Goal: Use online tool/utility: Utilize a website feature to perform a specific function

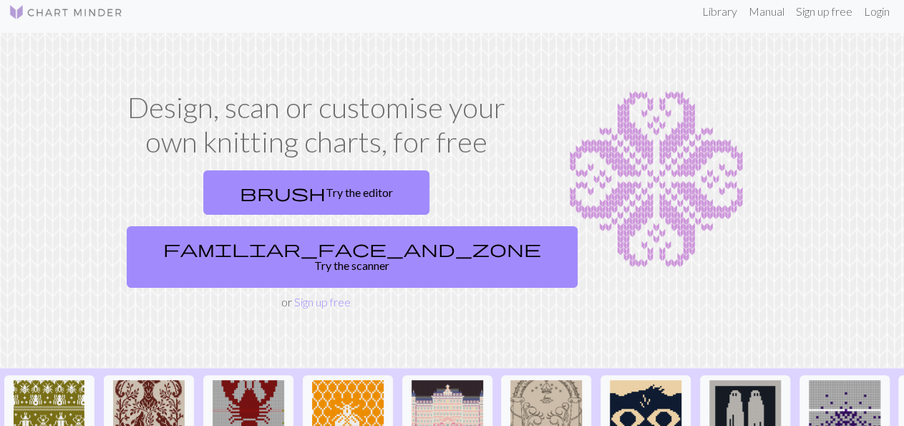
scroll to position [8, 0]
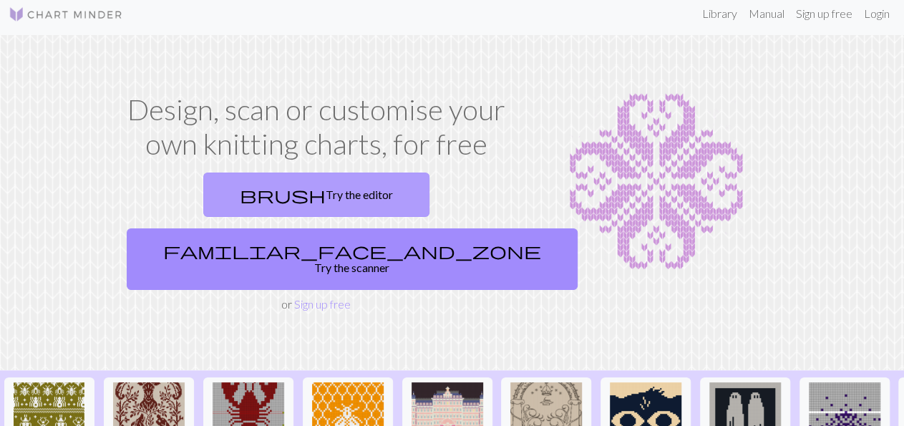
click at [269, 197] on link "brush Try the editor" at bounding box center [316, 195] width 226 height 44
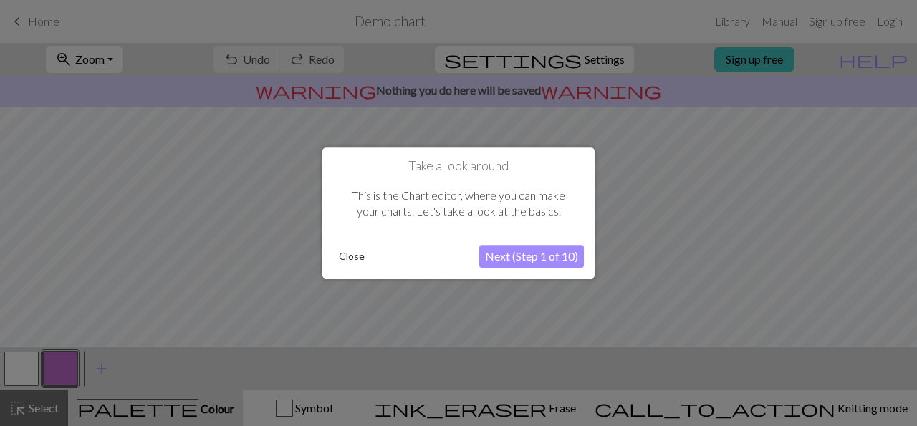
click at [546, 256] on button "Next (Step 1 of 10)" at bounding box center [531, 256] width 105 height 23
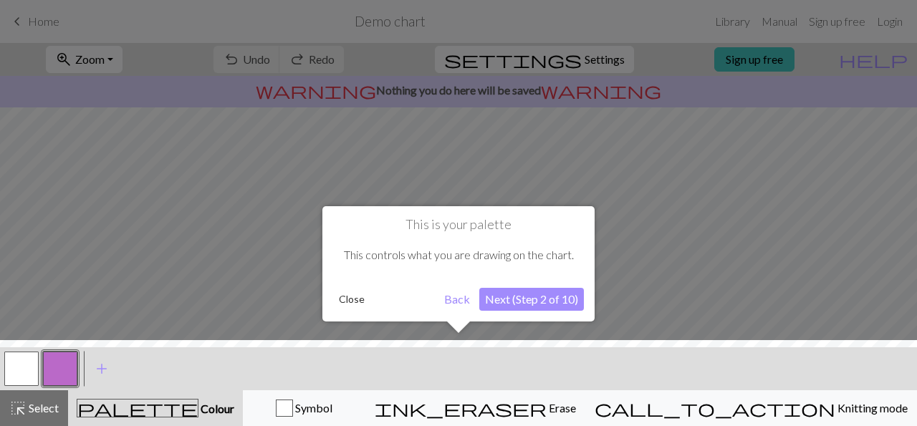
click at [547, 299] on button "Next (Step 2 of 10)" at bounding box center [531, 299] width 105 height 23
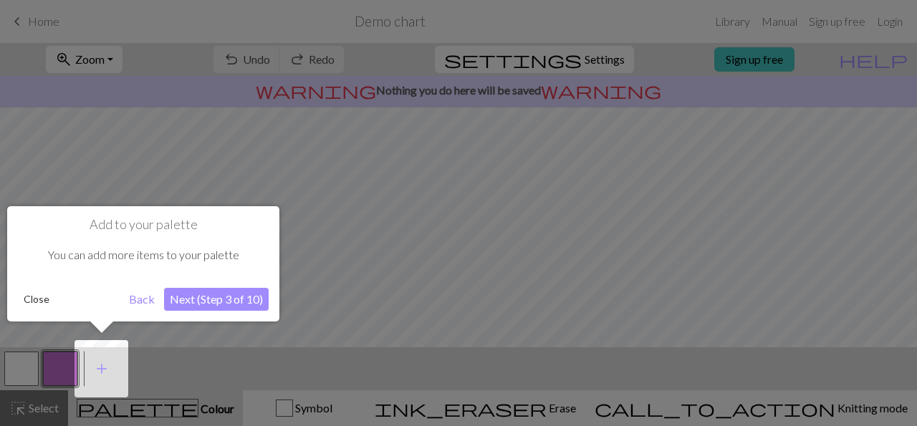
click at [231, 293] on button "Next (Step 3 of 10)" at bounding box center [216, 299] width 105 height 23
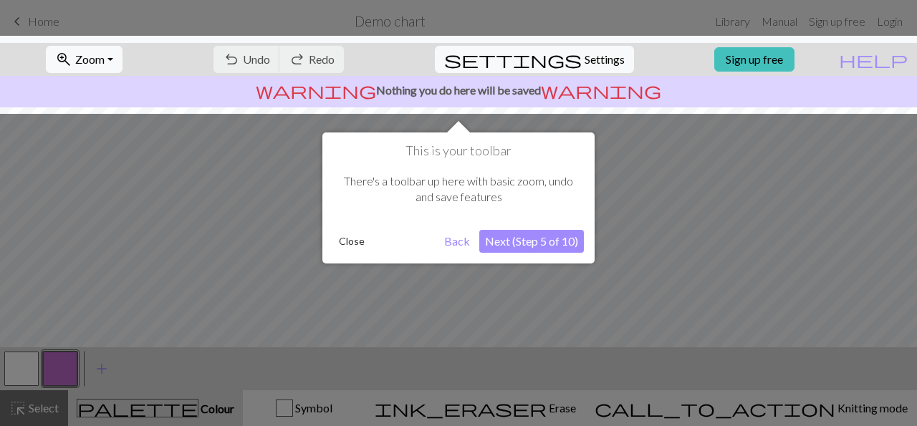
click at [356, 247] on button "Close" at bounding box center [351, 241] width 37 height 21
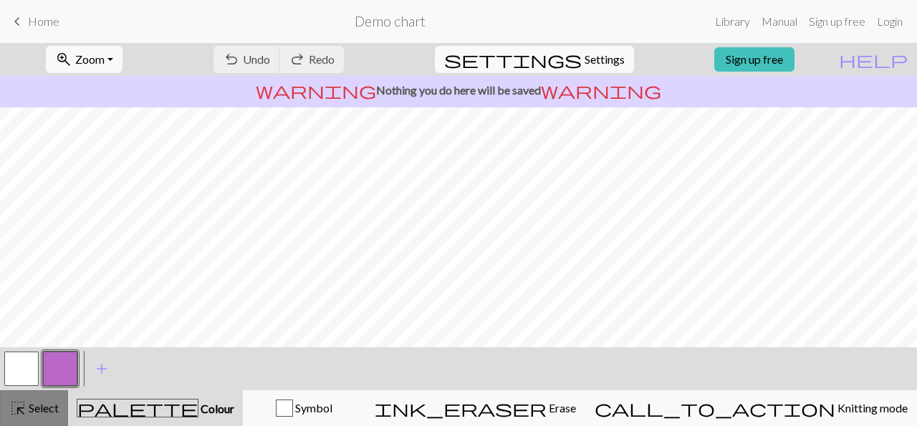
click at [59, 411] on button "highlight_alt Select Select" at bounding box center [34, 408] width 68 height 36
click at [52, 409] on span "Select" at bounding box center [42, 408] width 32 height 14
click at [44, 407] on span "Select" at bounding box center [42, 408] width 32 height 14
click at [6, 24] on div "keyboard_arrow_left Home Demo chart Library Manual Sign up free Login" at bounding box center [458, 21] width 917 height 29
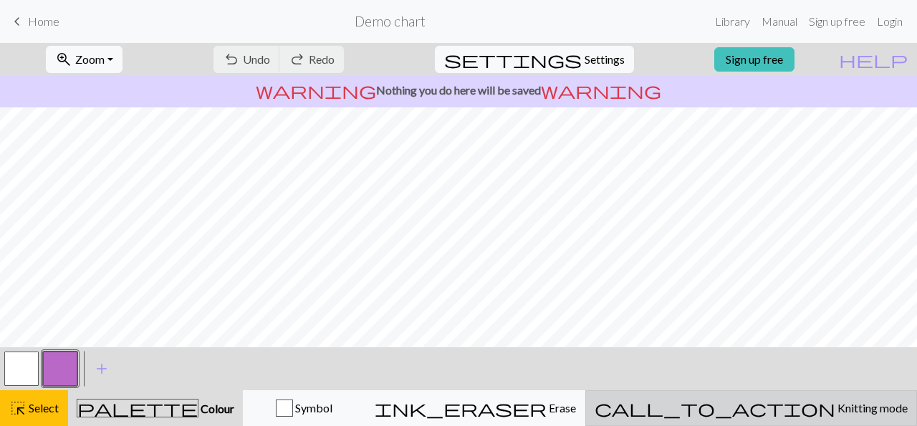
click at [780, 408] on span "call_to_action" at bounding box center [714, 408] width 241 height 20
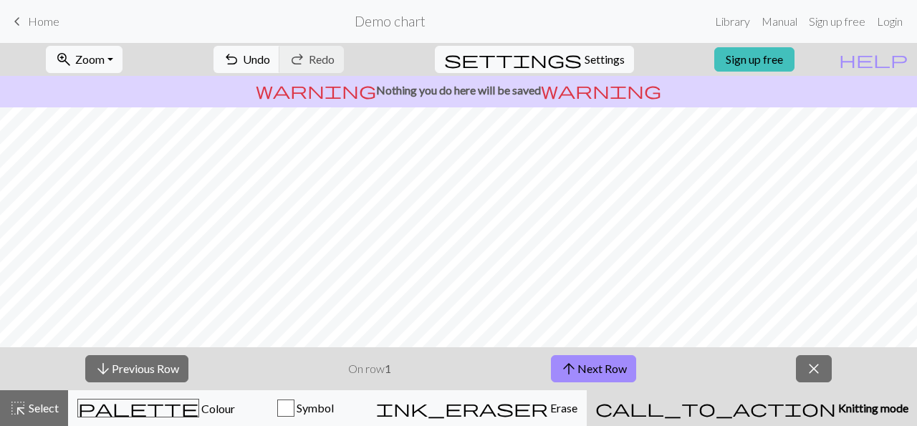
click at [36, 5] on nav "keyboard_arrow_left Home Demo chart Library Manual Sign up free Login" at bounding box center [458, 21] width 917 height 43
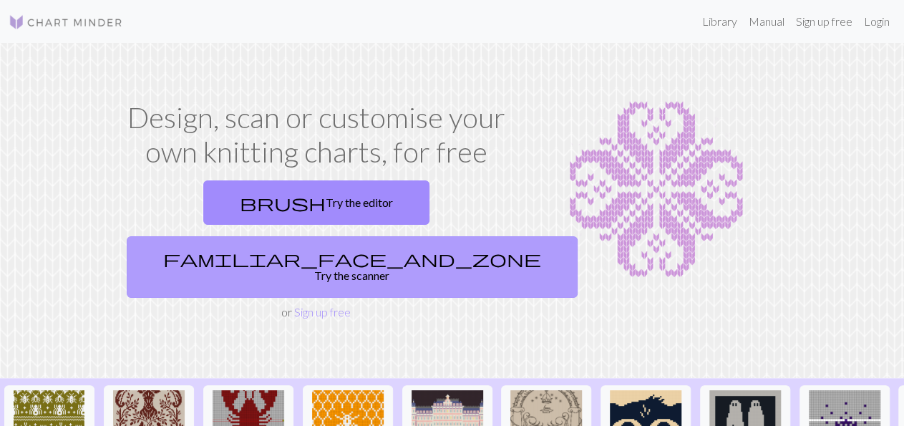
click at [442, 236] on link "familiar_face_and_zone Try the scanner" at bounding box center [352, 267] width 451 height 62
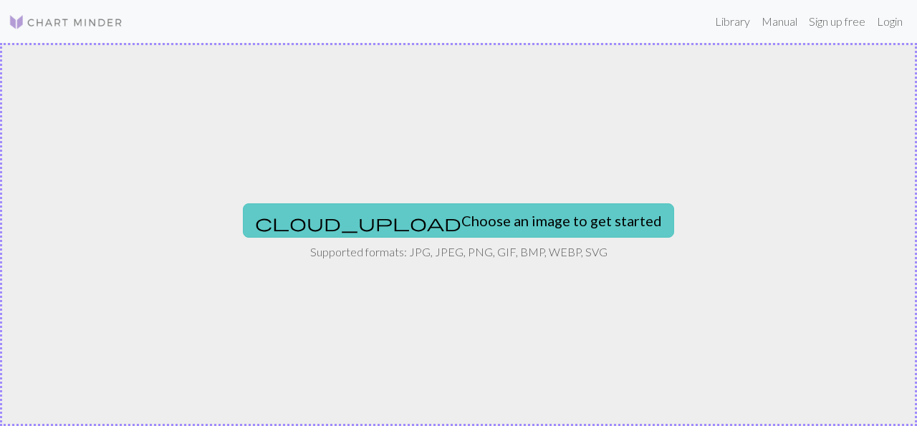
click at [531, 226] on button "cloud_upload Choose an image to get started" at bounding box center [458, 220] width 431 height 34
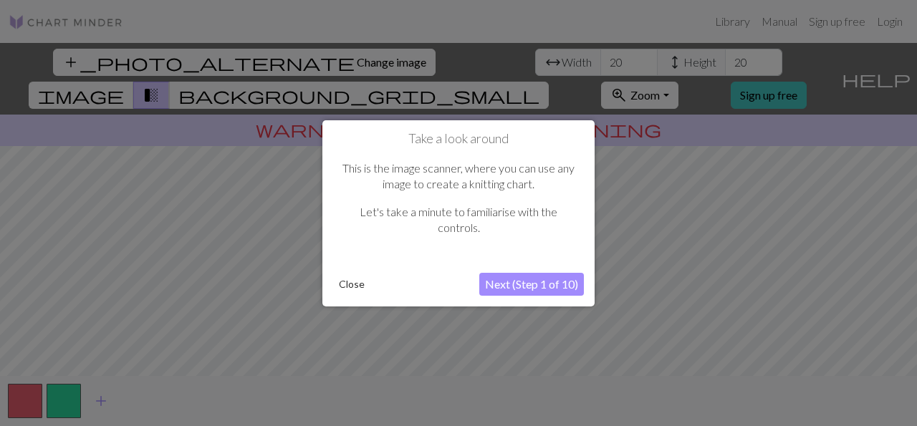
click at [549, 286] on button "Next (Step 1 of 10)" at bounding box center [531, 284] width 105 height 23
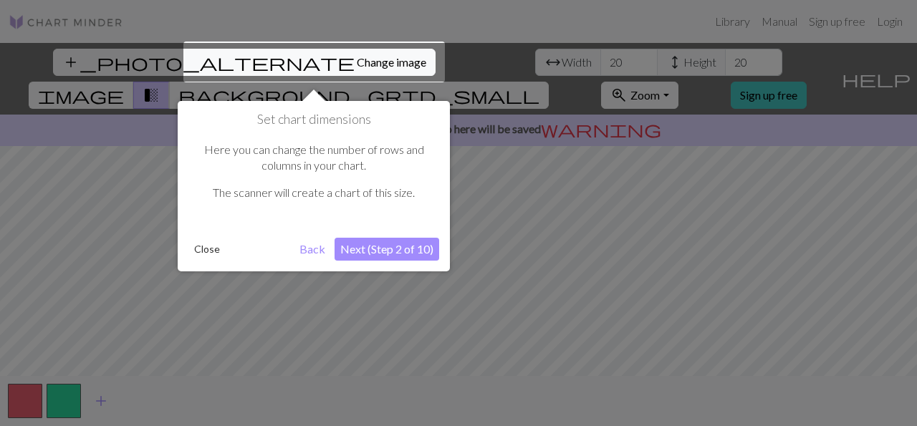
click at [415, 251] on button "Next (Step 2 of 10)" at bounding box center [386, 249] width 105 height 23
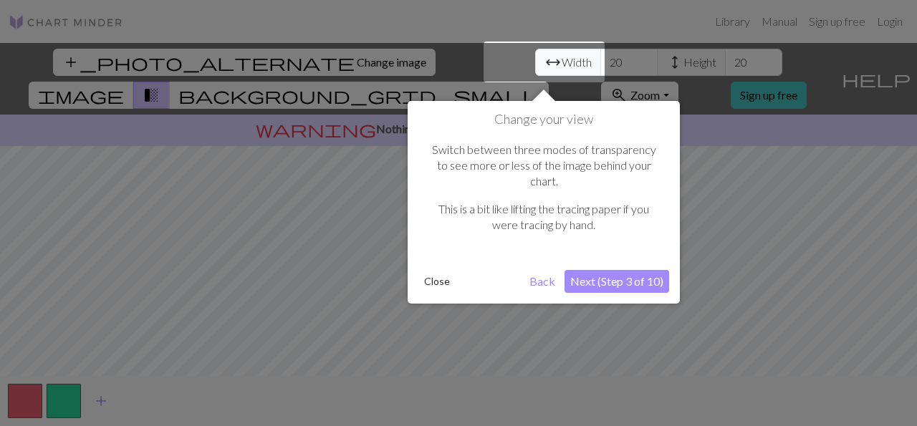
click at [624, 270] on button "Next (Step 3 of 10)" at bounding box center [616, 281] width 105 height 23
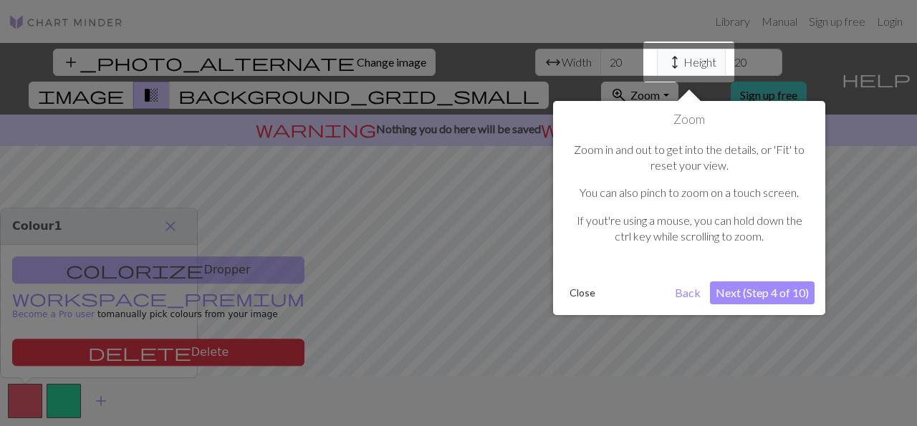
click at [747, 287] on button "Next (Step 4 of 10)" at bounding box center [762, 292] width 105 height 23
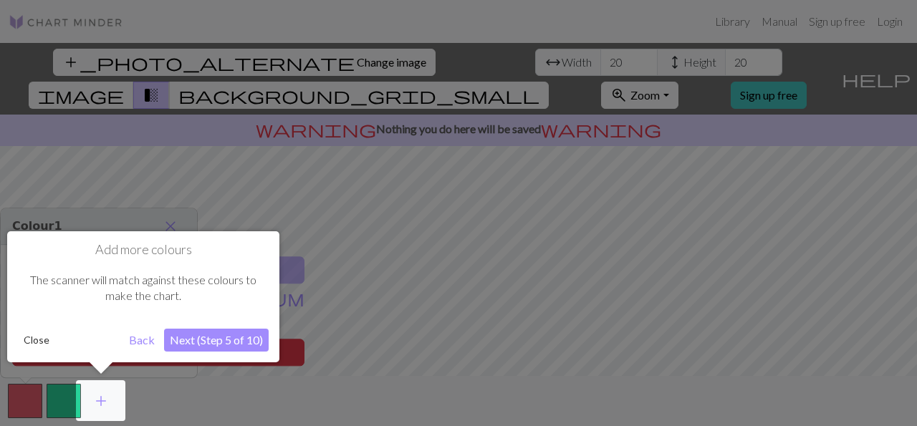
click at [243, 342] on button "Next (Step 5 of 10)" at bounding box center [216, 340] width 105 height 23
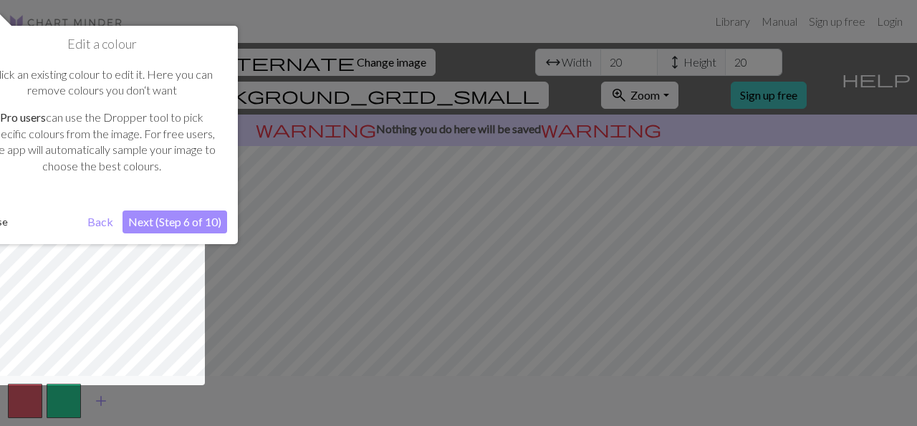
click at [200, 214] on button "Next (Step 6 of 10)" at bounding box center [174, 222] width 105 height 23
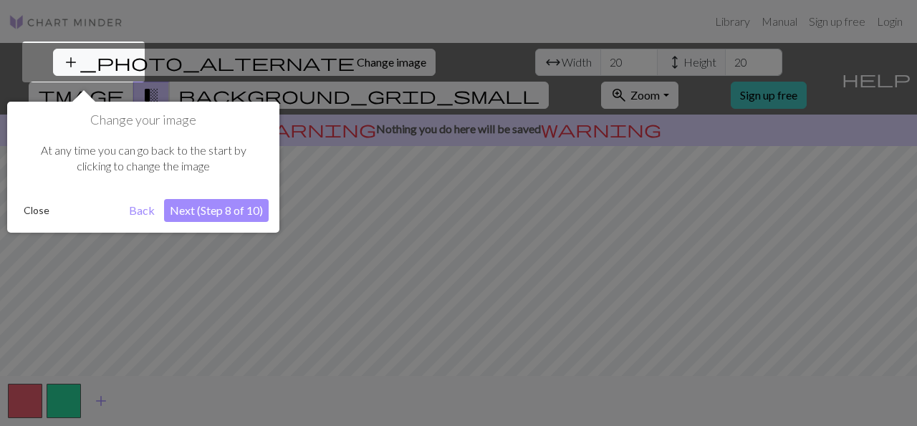
click at [226, 204] on button "Next (Step 8 of 10)" at bounding box center [216, 210] width 105 height 23
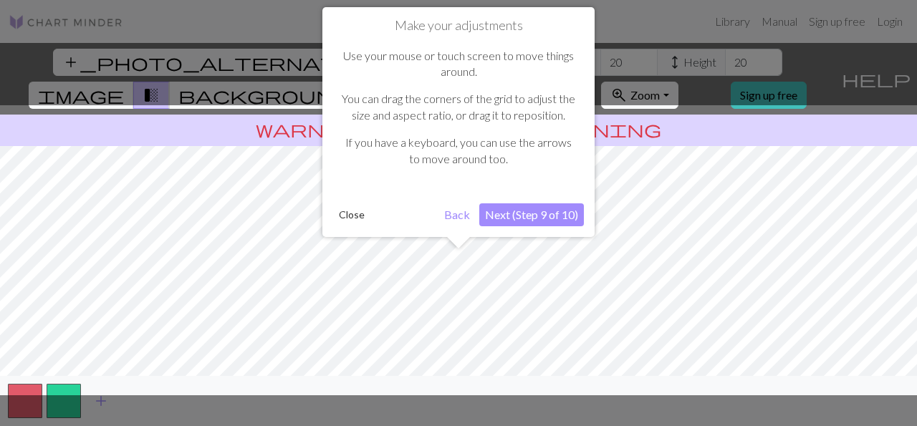
click at [539, 211] on button "Next (Step 9 of 10)" at bounding box center [531, 214] width 105 height 23
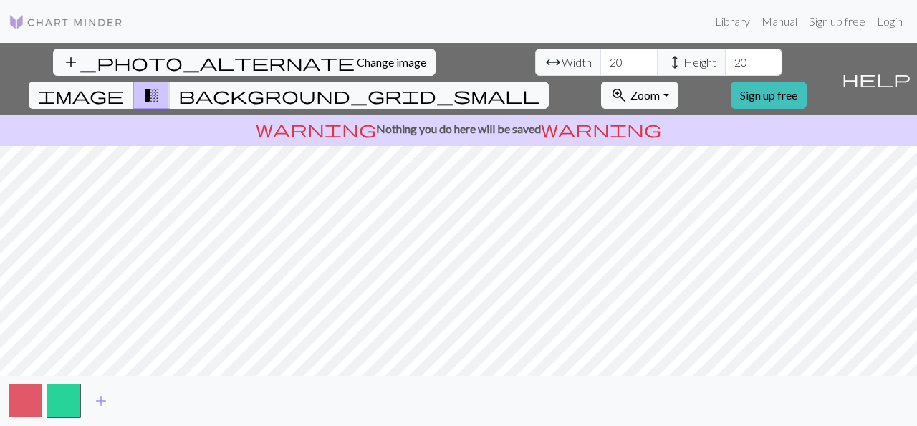
click at [28, 387] on button "button" at bounding box center [25, 401] width 34 height 34
click at [52, 405] on button "button" at bounding box center [64, 401] width 34 height 34
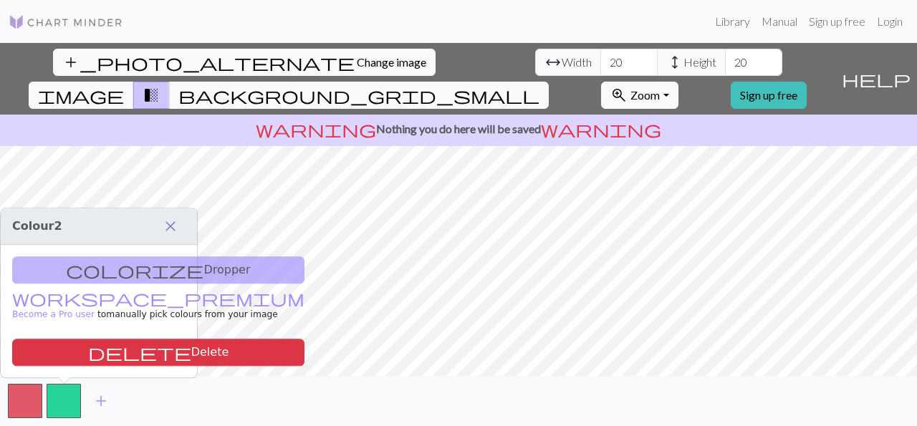
click at [169, 228] on span "close" at bounding box center [170, 226] width 17 height 20
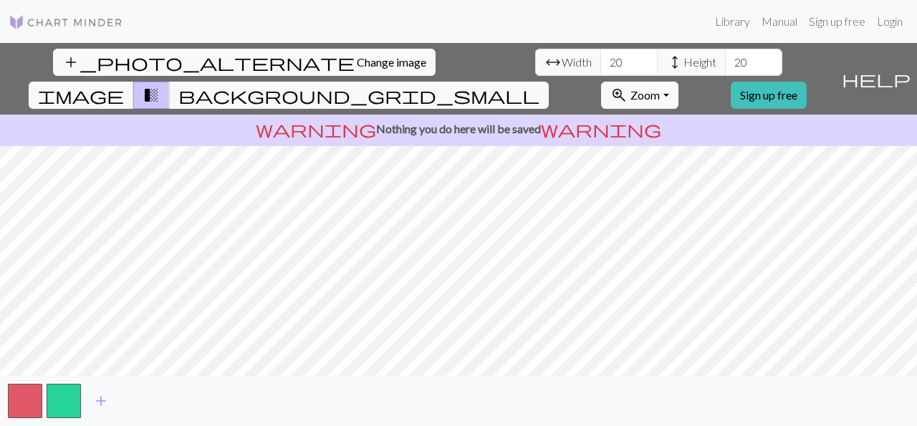
click at [666, 64] on span "height" at bounding box center [674, 62] width 17 height 20
click at [544, 59] on span "arrow_range" at bounding box center [552, 62] width 17 height 20
click at [725, 62] on input "21" at bounding box center [753, 62] width 57 height 27
click at [725, 66] on input "20" at bounding box center [753, 62] width 57 height 27
click at [725, 64] on input "19" at bounding box center [753, 62] width 57 height 27
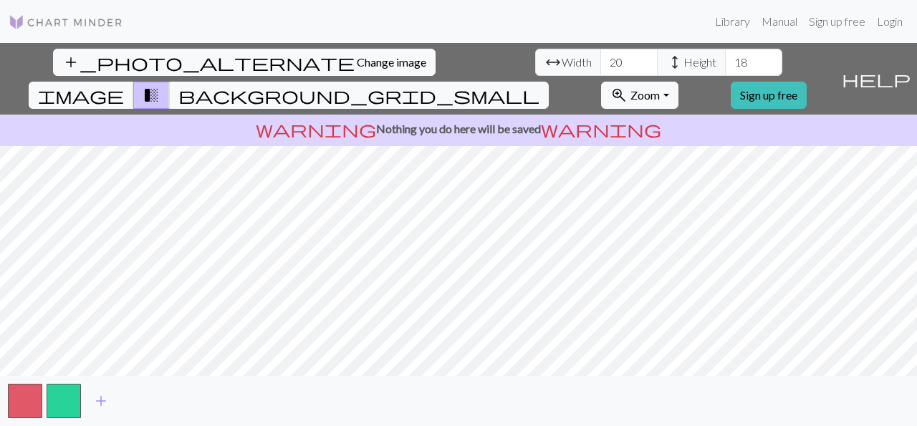
click at [725, 65] on input "18" at bounding box center [753, 62] width 57 height 27
click at [725, 67] on input "17" at bounding box center [753, 62] width 57 height 27
click at [725, 58] on input "18" at bounding box center [753, 62] width 57 height 27
click at [725, 57] on input "19" at bounding box center [753, 62] width 57 height 27
click at [725, 55] on input "19" at bounding box center [753, 62] width 57 height 27
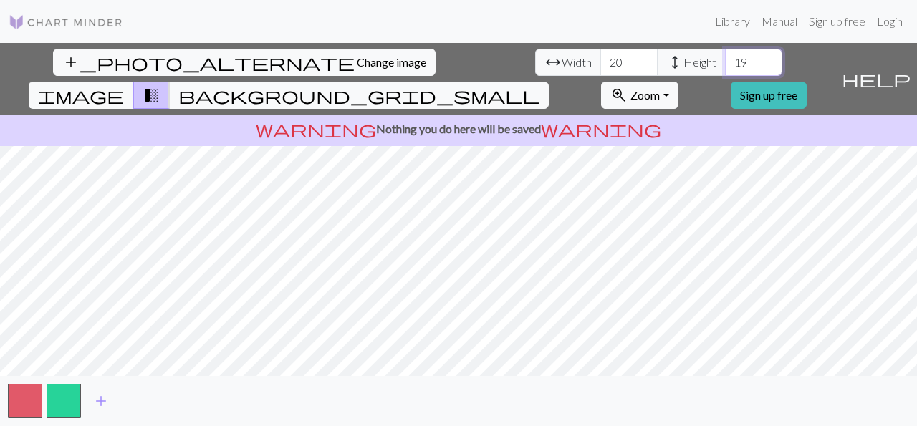
click at [725, 54] on input "19" at bounding box center [753, 62] width 57 height 27
click at [725, 55] on input "20" at bounding box center [753, 62] width 57 height 27
click at [725, 56] on input "21" at bounding box center [753, 62] width 57 height 27
click at [725, 57] on input "22" at bounding box center [753, 62] width 57 height 27
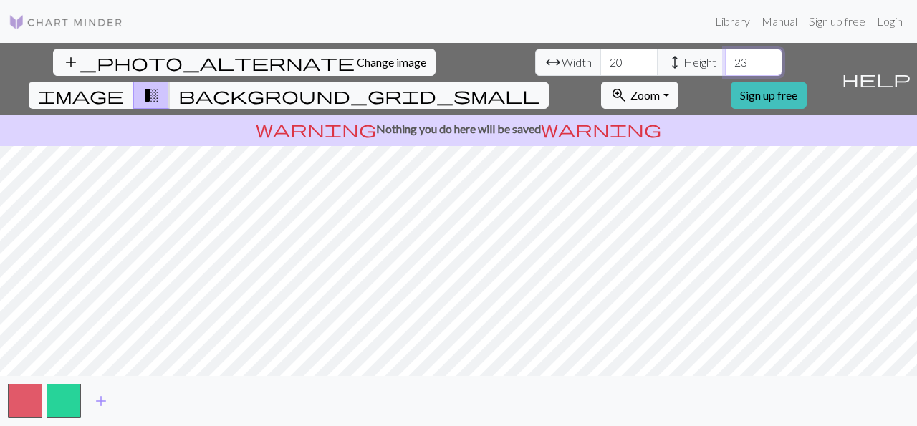
click at [725, 57] on input "23" at bounding box center [753, 62] width 57 height 27
click at [725, 57] on input "24" at bounding box center [753, 62] width 57 height 27
click at [725, 57] on input "25" at bounding box center [753, 62] width 57 height 27
click at [725, 57] on input "26" at bounding box center [753, 62] width 57 height 27
click at [725, 57] on input "27" at bounding box center [753, 62] width 57 height 27
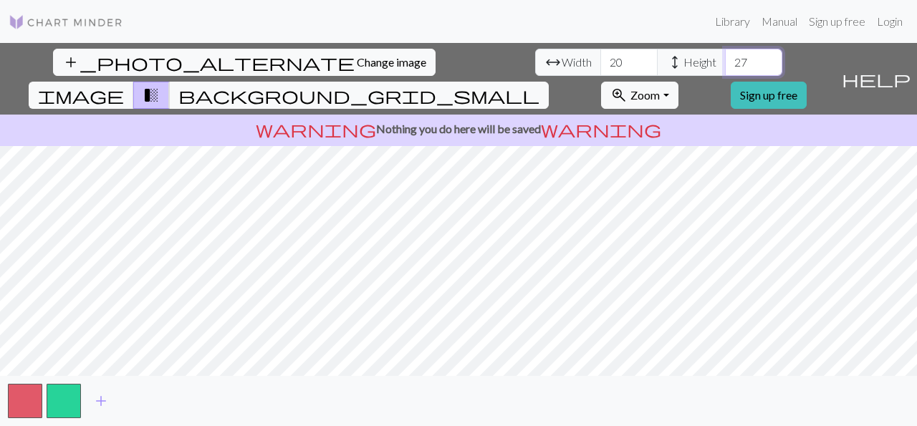
click at [725, 58] on input "28" at bounding box center [753, 62] width 57 height 27
click at [725, 57] on input "29" at bounding box center [753, 62] width 57 height 27
click at [725, 57] on input "30" at bounding box center [753, 62] width 57 height 27
click at [725, 58] on input "31" at bounding box center [753, 62] width 57 height 27
click at [725, 58] on input "32" at bounding box center [753, 62] width 57 height 27
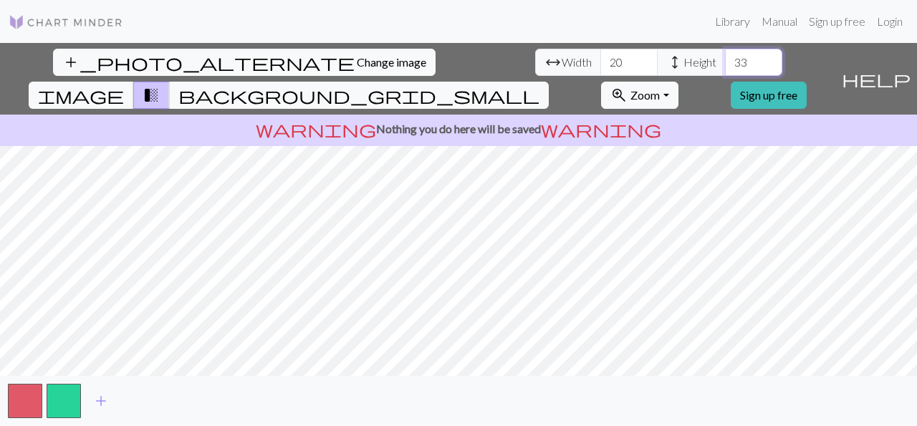
click at [725, 58] on input "33" at bounding box center [753, 62] width 57 height 27
click at [725, 58] on input "34" at bounding box center [753, 62] width 57 height 27
click at [725, 56] on input "35" at bounding box center [753, 62] width 57 height 27
click at [725, 55] on input "35" at bounding box center [753, 62] width 57 height 27
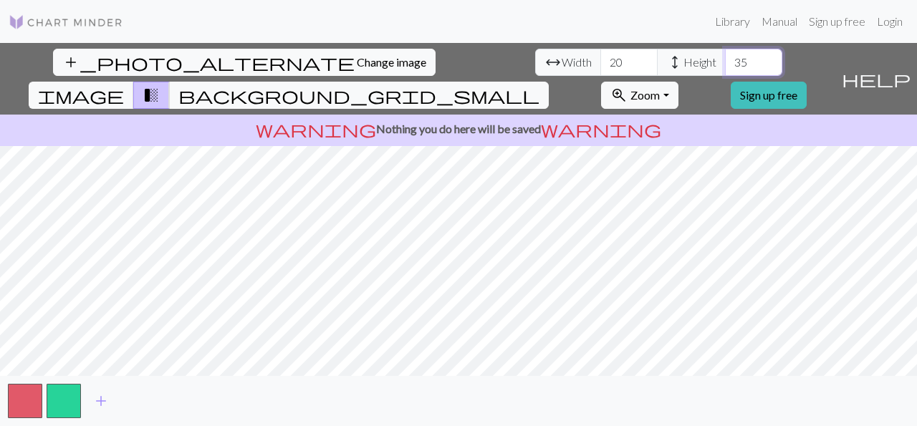
click at [725, 54] on input "35" at bounding box center [753, 62] width 57 height 27
type input "36"
click at [725, 57] on input "36" at bounding box center [753, 62] width 57 height 27
click at [725, 54] on input "36" at bounding box center [753, 62] width 57 height 27
click at [357, 59] on span "Change image" at bounding box center [391, 62] width 69 height 14
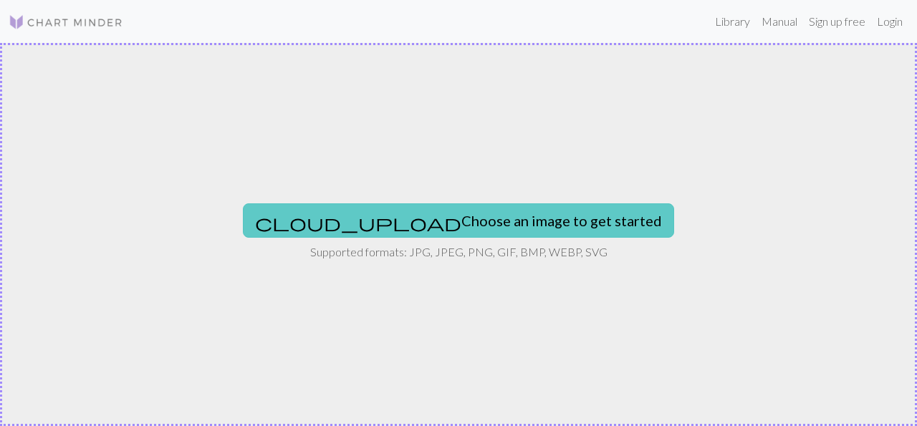
click at [493, 221] on button "cloud_upload Choose an image to get started" at bounding box center [458, 220] width 431 height 34
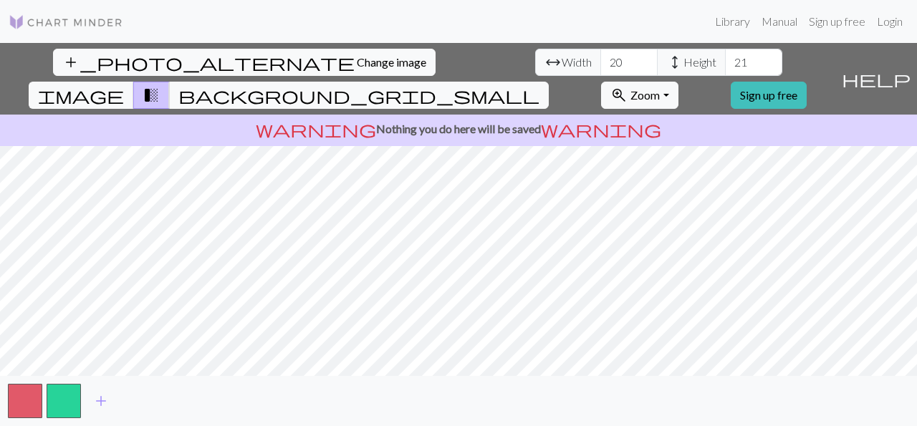
click at [725, 61] on input "21" at bounding box center [753, 62] width 57 height 27
click at [725, 62] on input "22" at bounding box center [753, 62] width 57 height 27
click at [725, 61] on input "23" at bounding box center [753, 62] width 57 height 27
click at [725, 61] on input "24" at bounding box center [753, 62] width 57 height 27
click at [725, 62] on input "23" at bounding box center [753, 62] width 57 height 27
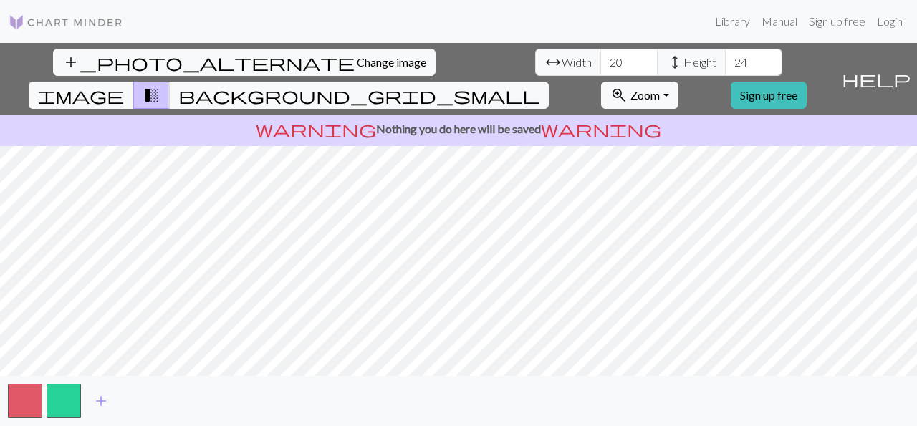
click at [725, 61] on input "24" at bounding box center [753, 62] width 57 height 27
click at [725, 61] on input "25" at bounding box center [753, 62] width 57 height 27
click at [725, 64] on input "24" at bounding box center [753, 62] width 57 height 27
click at [725, 63] on input "23" at bounding box center [753, 62] width 57 height 27
click at [725, 64] on input "22" at bounding box center [753, 62] width 57 height 27
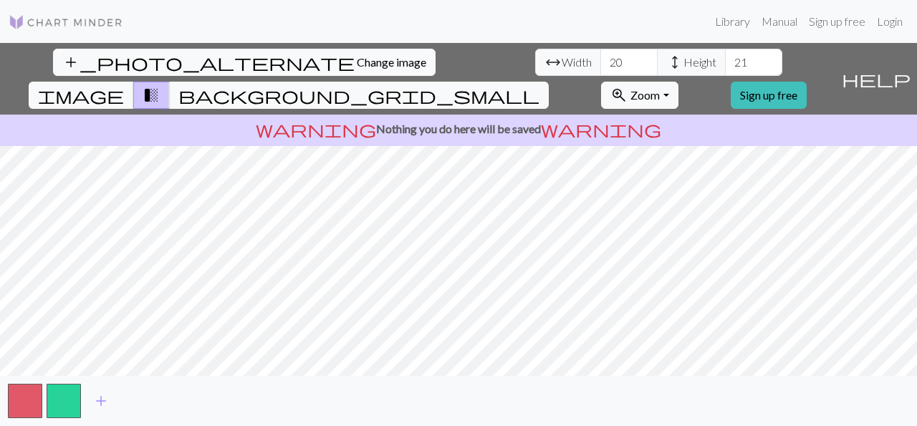
click at [725, 64] on input "21" at bounding box center [753, 62] width 57 height 27
click at [725, 64] on input "20" at bounding box center [753, 62] width 57 height 27
click at [725, 64] on input "19" at bounding box center [753, 62] width 57 height 27
click at [725, 65] on input "18" at bounding box center [753, 62] width 57 height 27
click at [725, 66] on input "17" at bounding box center [753, 62] width 57 height 27
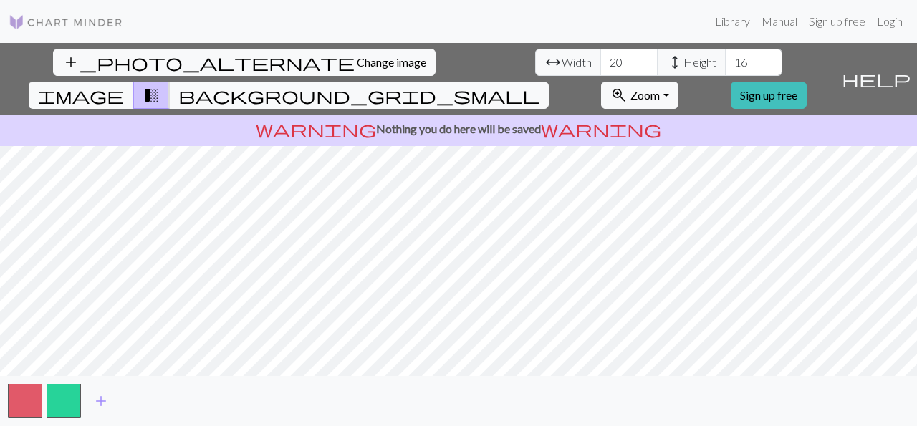
click at [725, 64] on input "16" at bounding box center [753, 62] width 57 height 27
click at [725, 64] on input "15" at bounding box center [753, 62] width 57 height 27
click at [725, 52] on input "15" at bounding box center [753, 62] width 57 height 27
click at [725, 51] on input "15" at bounding box center [753, 62] width 57 height 27
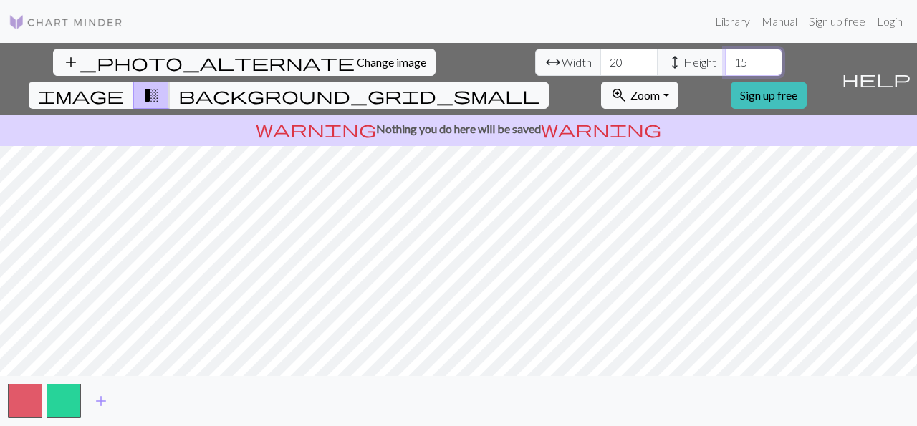
click at [725, 51] on input "15" at bounding box center [753, 62] width 57 height 27
click at [725, 54] on input "15" at bounding box center [753, 62] width 57 height 27
click at [725, 55] on input "15" at bounding box center [753, 62] width 57 height 27
click at [725, 57] on input "16" at bounding box center [753, 62] width 57 height 27
click at [725, 57] on input "17" at bounding box center [753, 62] width 57 height 27
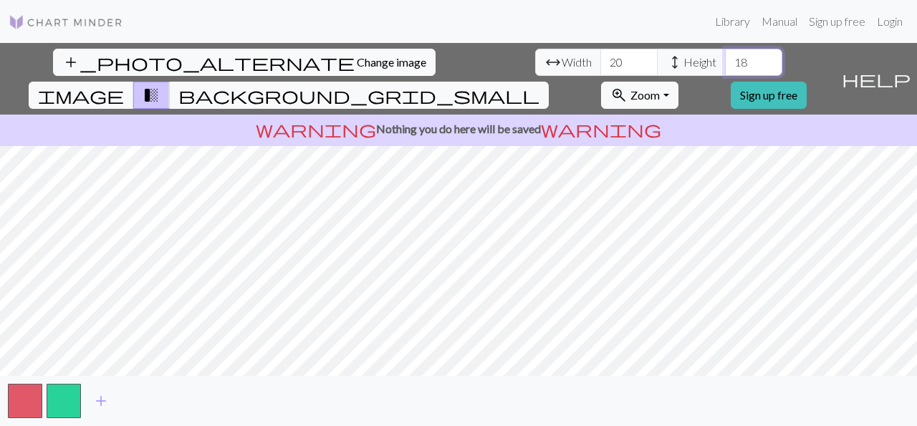
click at [725, 57] on input "18" at bounding box center [753, 62] width 57 height 27
click at [725, 56] on input "19" at bounding box center [753, 62] width 57 height 27
click at [725, 57] on input "20" at bounding box center [753, 62] width 57 height 27
click at [725, 56] on input "21" at bounding box center [753, 62] width 57 height 27
click at [725, 59] on input "22" at bounding box center [753, 62] width 57 height 27
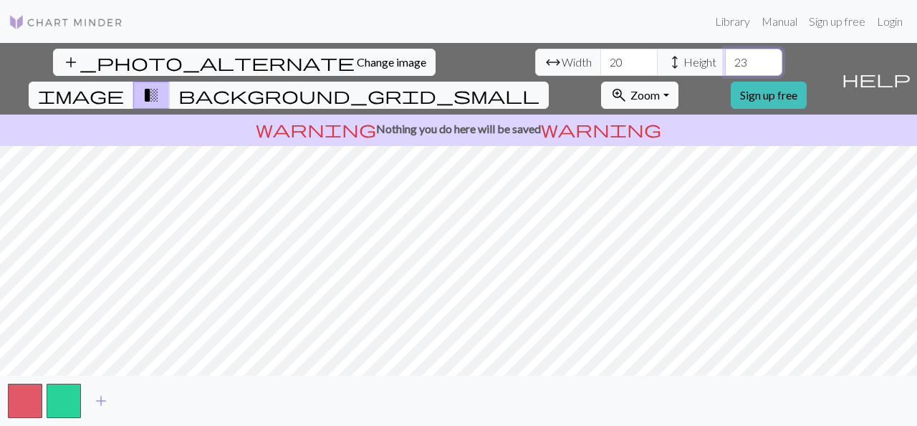
click at [725, 59] on input "23" at bounding box center [753, 62] width 57 height 27
click at [725, 59] on input "24" at bounding box center [753, 62] width 57 height 27
click at [725, 59] on input "25" at bounding box center [753, 62] width 57 height 27
click at [725, 58] on input "26" at bounding box center [753, 62] width 57 height 27
click at [725, 57] on input "27" at bounding box center [753, 62] width 57 height 27
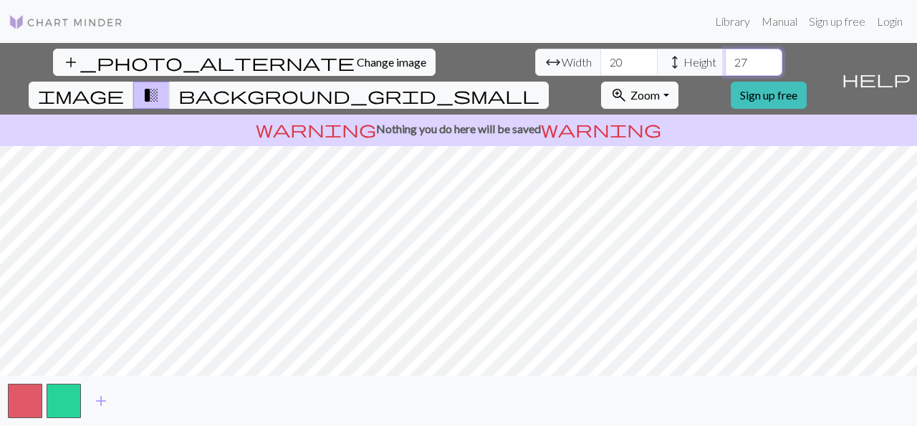
click at [725, 57] on input "28" at bounding box center [753, 62] width 57 height 27
click at [725, 57] on input "29" at bounding box center [753, 62] width 57 height 27
click at [725, 57] on input "30" at bounding box center [753, 62] width 57 height 27
click at [725, 57] on input "31" at bounding box center [753, 62] width 57 height 27
click at [725, 57] on input "32" at bounding box center [753, 62] width 57 height 27
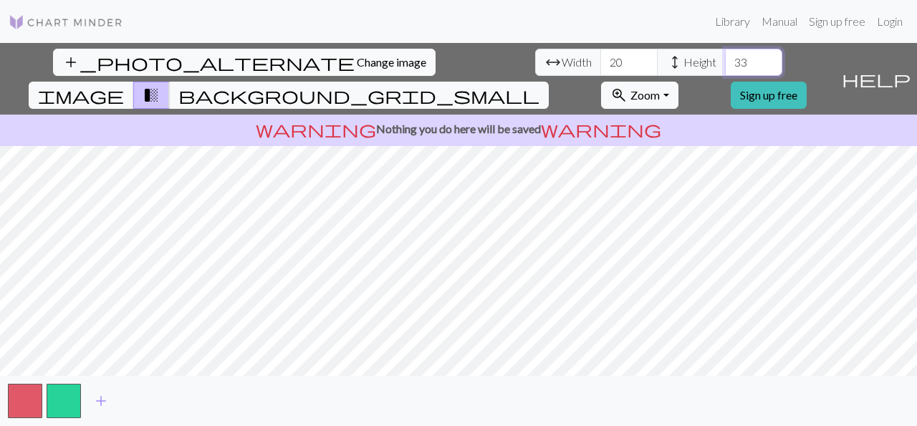
click at [725, 57] on input "33" at bounding box center [753, 62] width 57 height 27
click at [725, 57] on input "34" at bounding box center [753, 62] width 57 height 27
click at [725, 58] on input "35" at bounding box center [753, 62] width 57 height 27
click at [725, 58] on input "36" at bounding box center [753, 62] width 57 height 27
click at [725, 57] on input "37" at bounding box center [753, 62] width 57 height 27
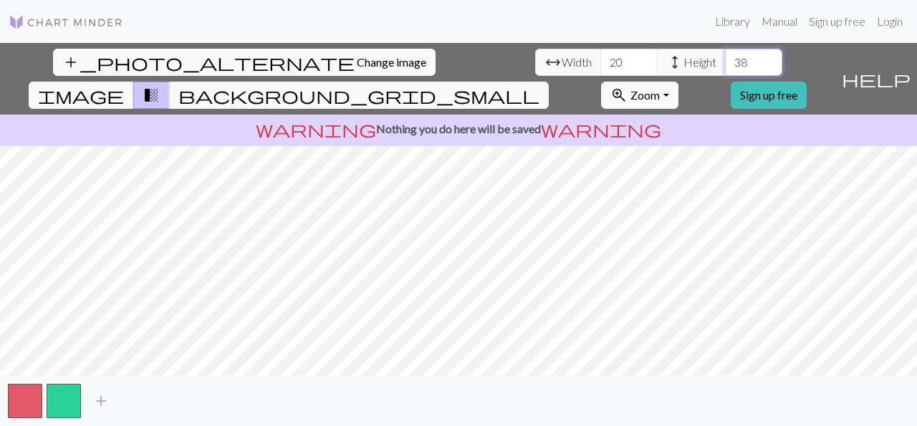
click at [725, 57] on input "38" at bounding box center [753, 62] width 57 height 27
click at [725, 57] on input "39" at bounding box center [753, 62] width 57 height 27
click at [725, 56] on input "40" at bounding box center [753, 62] width 57 height 27
type input "41"
click at [725, 56] on input "41" at bounding box center [753, 62] width 57 height 27
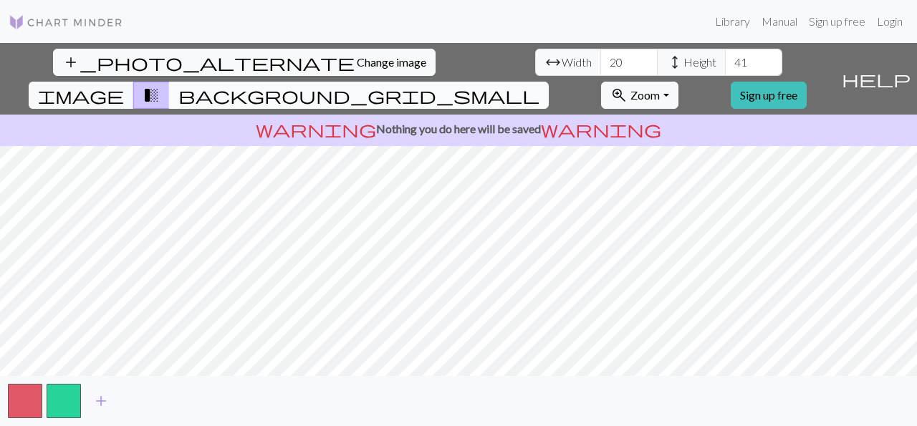
click at [539, 85] on span "background_grid_small" at bounding box center [358, 95] width 361 height 20
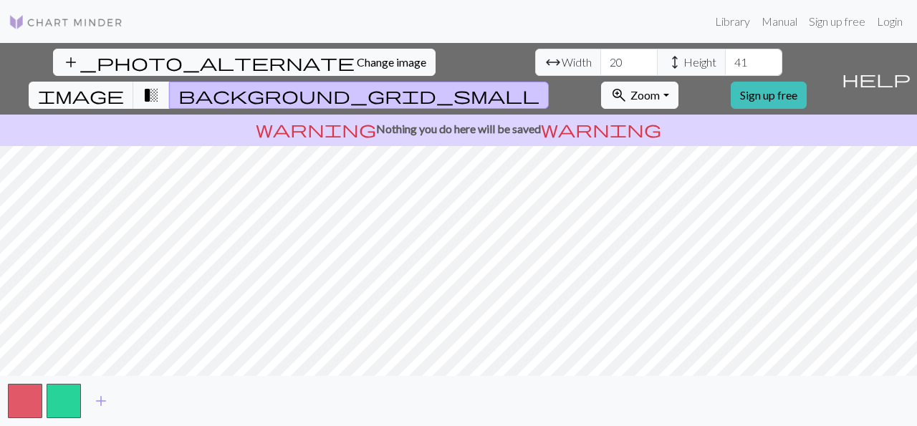
click at [539, 85] on span "background_grid_small" at bounding box center [358, 95] width 361 height 20
click at [160, 85] on span "transition_fade" at bounding box center [150, 95] width 17 height 20
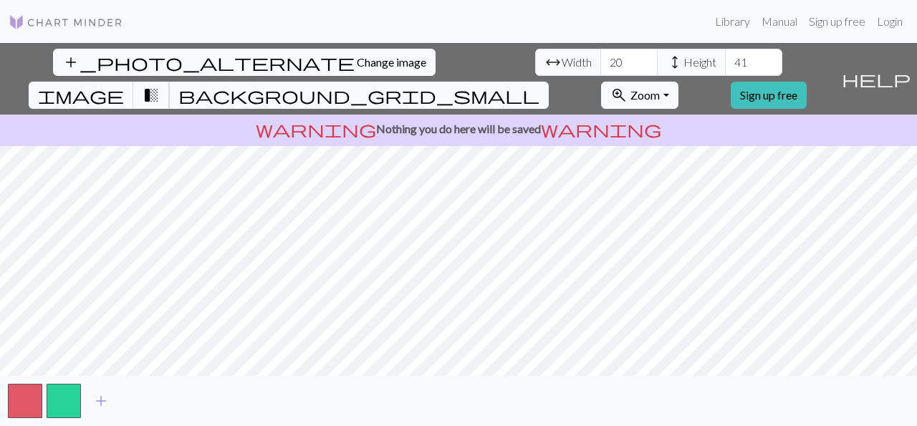
click at [160, 85] on span "transition_fade" at bounding box center [150, 95] width 17 height 20
click at [124, 85] on span "image" at bounding box center [81, 95] width 86 height 20
click at [544, 56] on span "arrow_range" at bounding box center [552, 62] width 17 height 20
click at [600, 67] on input "19" at bounding box center [628, 62] width 57 height 27
click at [600, 68] on input "18" at bounding box center [628, 62] width 57 height 27
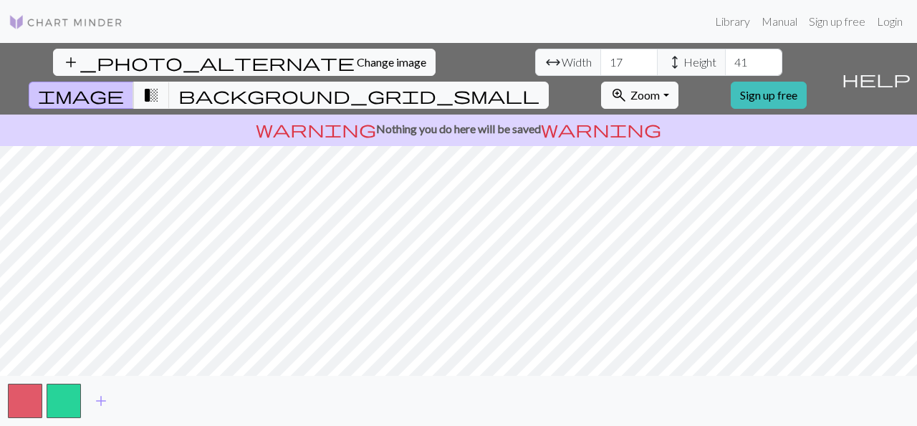
click at [600, 62] on input "17" at bounding box center [628, 62] width 57 height 27
click at [600, 62] on input "16" at bounding box center [628, 62] width 57 height 27
click at [600, 62] on input "15" at bounding box center [628, 62] width 57 height 27
click at [600, 64] on input "14" at bounding box center [628, 62] width 57 height 27
click at [600, 64] on input "13" at bounding box center [628, 62] width 57 height 27
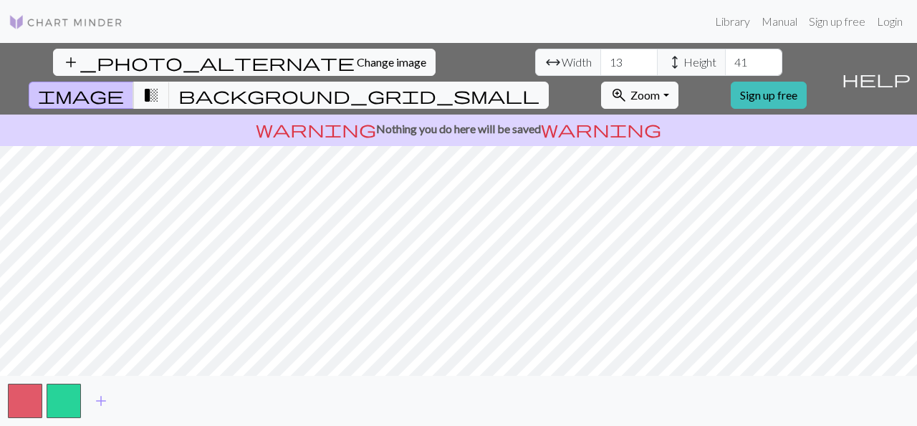
click at [600, 65] on input "12" at bounding box center [628, 62] width 57 height 27
click at [600, 67] on input "11" at bounding box center [628, 62] width 57 height 27
click at [600, 69] on input "11" at bounding box center [628, 62] width 57 height 27
click at [600, 67] on input "10" at bounding box center [628, 62] width 57 height 27
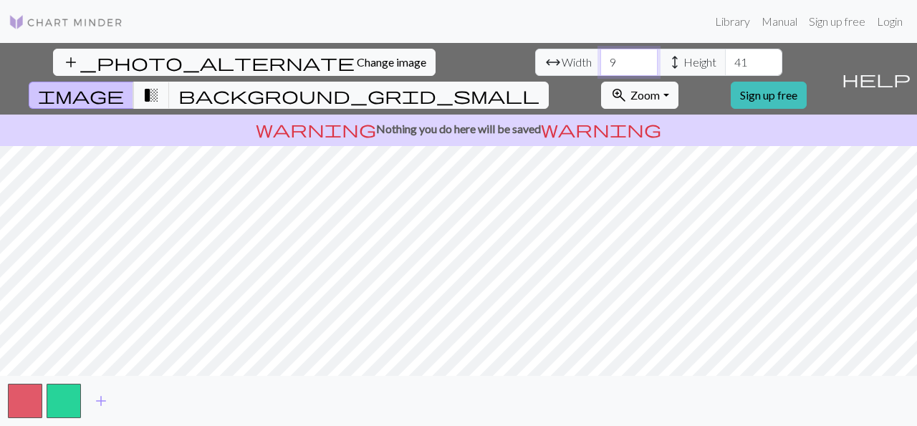
click at [600, 67] on input "9" at bounding box center [628, 62] width 57 height 27
click at [600, 66] on input "8" at bounding box center [628, 62] width 57 height 27
click at [600, 67] on input "7" at bounding box center [628, 62] width 57 height 27
click at [600, 67] on input "6" at bounding box center [628, 62] width 57 height 27
click at [600, 67] on input "5" at bounding box center [628, 62] width 57 height 27
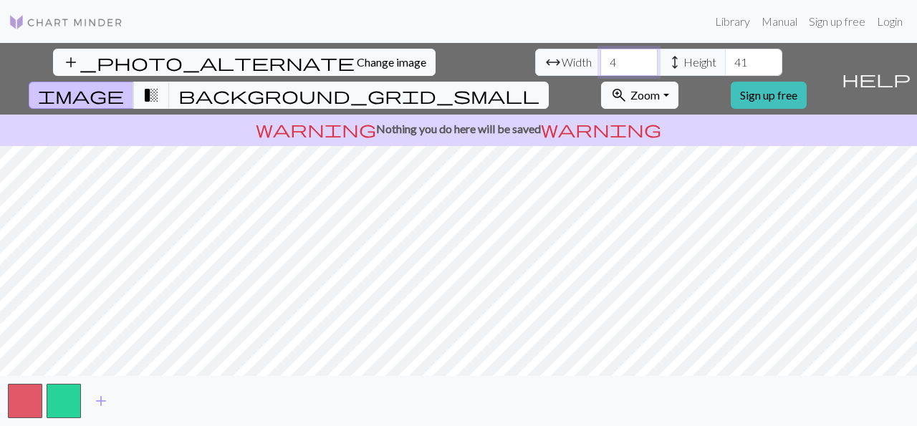
click at [600, 67] on input "4" at bounding box center [628, 62] width 57 height 27
click at [600, 68] on input "3" at bounding box center [628, 62] width 57 height 27
click at [600, 59] on input "4" at bounding box center [628, 62] width 57 height 27
click at [600, 57] on input "5" at bounding box center [628, 62] width 57 height 27
click at [600, 58] on input "6" at bounding box center [628, 62] width 57 height 27
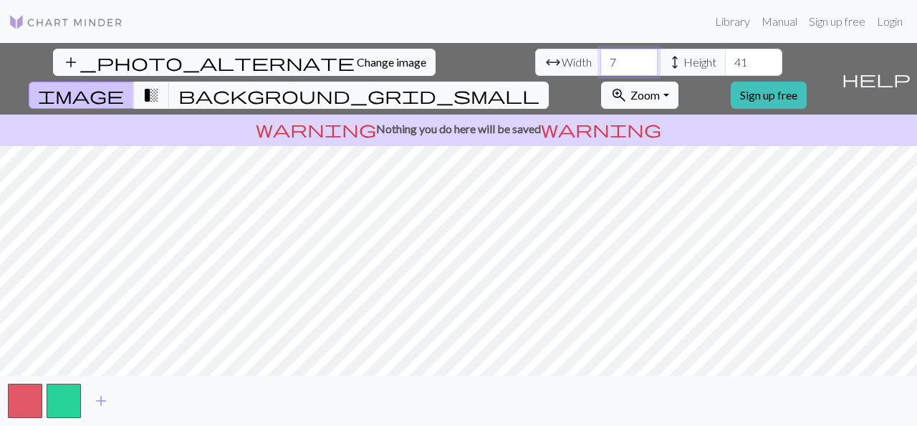
click at [600, 58] on input "7" at bounding box center [628, 62] width 57 height 27
click at [600, 59] on input "8" at bounding box center [628, 62] width 57 height 27
click at [600, 58] on input "9" at bounding box center [628, 62] width 57 height 27
click at [600, 58] on input "10" at bounding box center [628, 62] width 57 height 27
click at [600, 58] on input "11" at bounding box center [628, 62] width 57 height 27
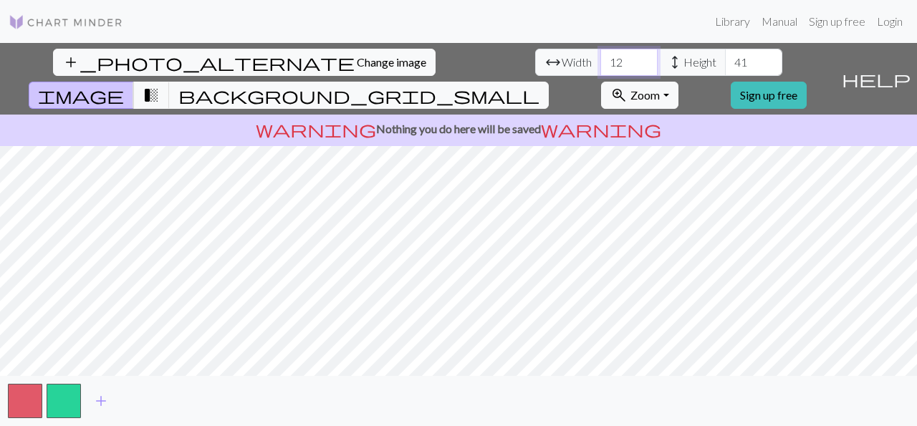
click at [600, 57] on input "12" at bounding box center [628, 62] width 57 height 27
click at [600, 57] on input "13" at bounding box center [628, 62] width 57 height 27
click at [600, 58] on input "14" at bounding box center [628, 62] width 57 height 27
click at [600, 58] on input "15" at bounding box center [628, 62] width 57 height 27
click at [600, 59] on input "16" at bounding box center [628, 62] width 57 height 27
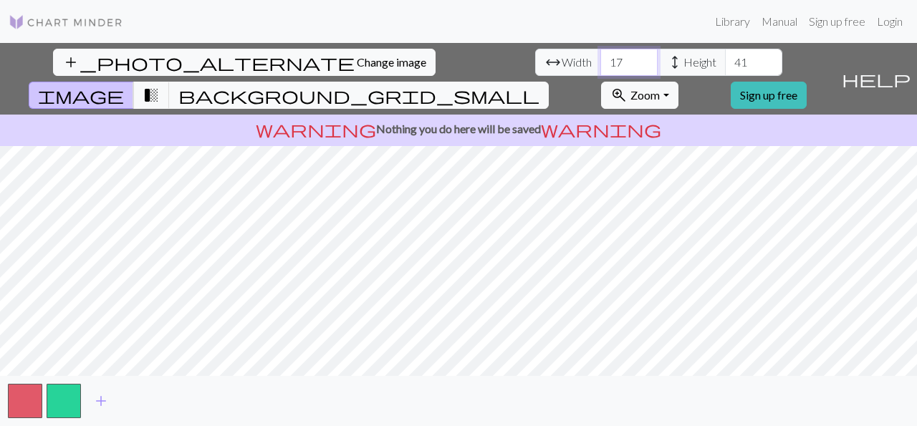
click at [600, 58] on input "17" at bounding box center [628, 62] width 57 height 27
click at [600, 59] on input "18" at bounding box center [628, 62] width 57 height 27
click at [600, 58] on input "19" at bounding box center [628, 62] width 57 height 27
click at [600, 58] on input "20" at bounding box center [628, 62] width 57 height 27
click at [600, 57] on input "21" at bounding box center [628, 62] width 57 height 27
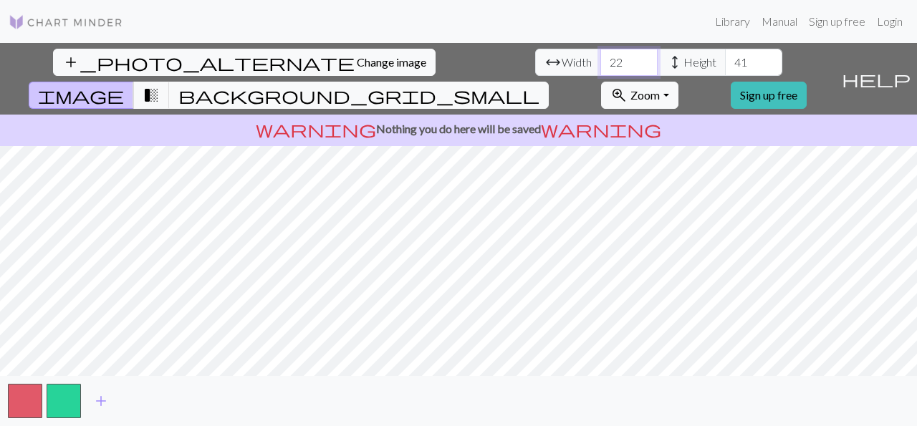
click at [600, 55] on input "22" at bounding box center [628, 62] width 57 height 27
click at [600, 54] on input "22" at bounding box center [628, 62] width 57 height 27
click at [600, 55] on input "23" at bounding box center [628, 62] width 57 height 27
click at [600, 57] on input "24" at bounding box center [628, 62] width 57 height 27
click at [600, 58] on input "25" at bounding box center [628, 62] width 57 height 27
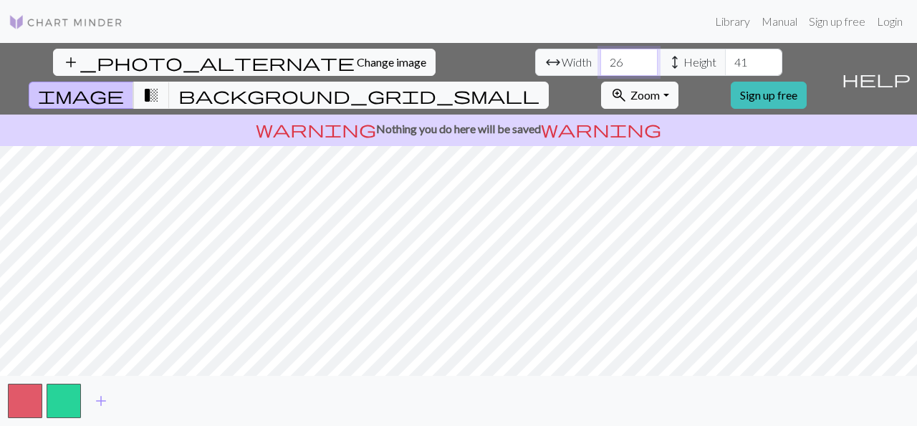
click at [600, 58] on input "26" at bounding box center [628, 62] width 57 height 27
click at [600, 58] on input "27" at bounding box center [628, 62] width 57 height 27
click at [600, 59] on input "28" at bounding box center [628, 62] width 57 height 27
click at [600, 59] on input "29" at bounding box center [628, 62] width 57 height 27
click at [600, 60] on input "30" at bounding box center [628, 62] width 57 height 27
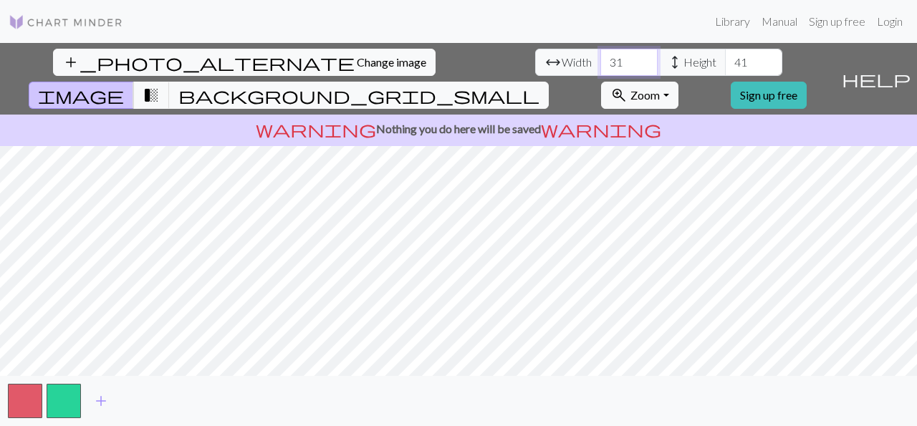
click at [600, 57] on input "31" at bounding box center [628, 62] width 57 height 27
click at [600, 58] on input "32" at bounding box center [628, 62] width 57 height 27
type input "33"
click at [600, 55] on input "33" at bounding box center [628, 62] width 57 height 27
click at [725, 65] on input "40" at bounding box center [753, 62] width 57 height 27
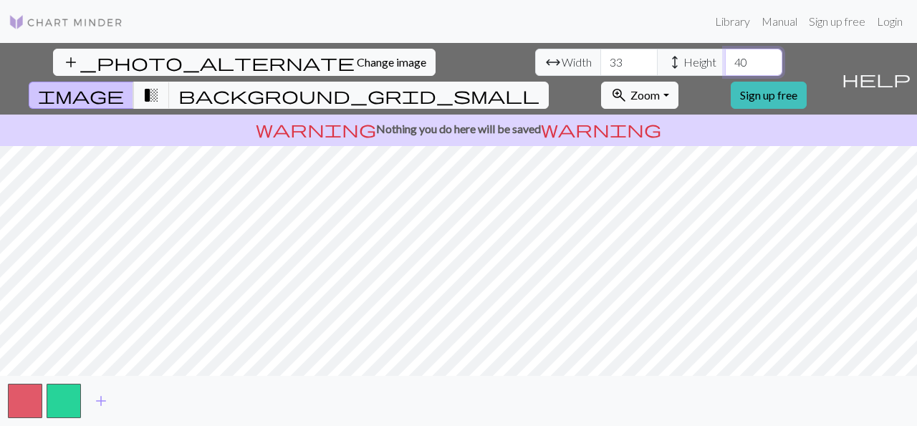
click at [725, 54] on input "40" at bounding box center [753, 62] width 57 height 27
click at [725, 57] on input "41" at bounding box center [753, 62] width 57 height 27
click at [725, 65] on input "40" at bounding box center [753, 62] width 57 height 27
type input "39"
click at [725, 67] on input "39" at bounding box center [753, 62] width 57 height 27
